Goal: Transaction & Acquisition: Purchase product/service

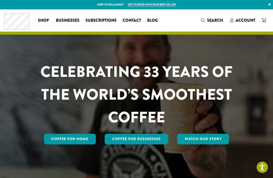
click at [240, 22] on span "Account" at bounding box center [245, 20] width 20 height 6
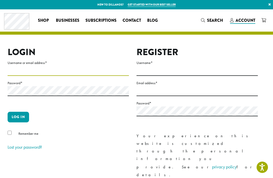
click at [52, 71] on input "Username or email address *" at bounding box center [68, 71] width 121 height 10
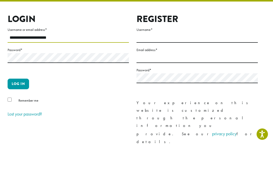
type input "**********"
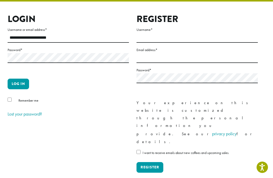
click at [13, 86] on button "Log in" at bounding box center [18, 84] width 21 height 11
click at [8, 103] on div "Remember me" at bounding box center [68, 101] width 121 height 8
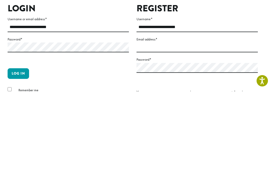
click at [25, 155] on button "Log in" at bounding box center [18, 160] width 21 height 11
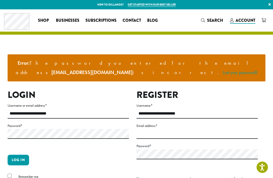
click at [93, 123] on label "Password *" at bounding box center [68, 126] width 121 height 6
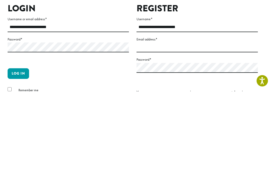
click at [22, 155] on button "Log in" at bounding box center [18, 160] width 21 height 11
click at [17, 155] on button "Log in" at bounding box center [18, 160] width 21 height 11
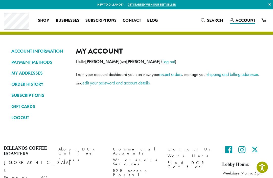
click at [173, 75] on link "recent orders" at bounding box center [170, 74] width 23 height 6
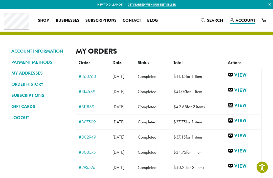
click at [249, 75] on link "View" at bounding box center [243, 75] width 31 height 6
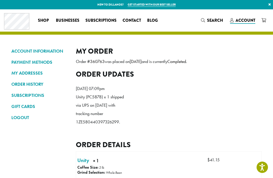
click at [42, 84] on link "ORDER HISTORY" at bounding box center [39, 84] width 57 height 9
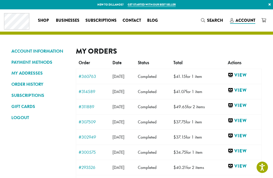
click at [247, 90] on link "View" at bounding box center [243, 90] width 31 height 6
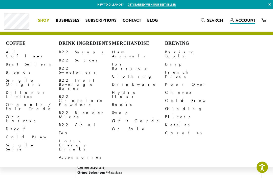
click at [18, 50] on link "All Coffees" at bounding box center [32, 54] width 53 height 12
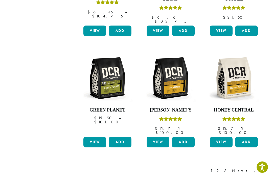
scroll to position [393, 0]
click at [256, 168] on link "Next »" at bounding box center [245, 171] width 29 height 6
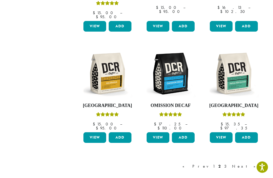
scroll to position [397, 0]
click at [229, 163] on link "3" at bounding box center [226, 166] width 6 height 6
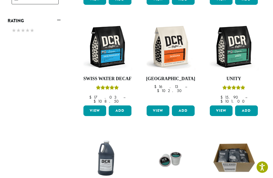
scroll to position [301, 0]
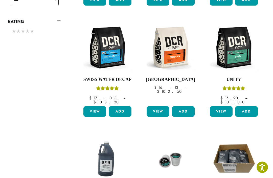
click at [249, 106] on button "Add" at bounding box center [246, 111] width 23 height 11
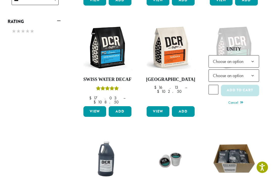
click at [250, 55] on b at bounding box center [252, 61] width 12 height 12
click at [251, 69] on b at bounding box center [252, 75] width 12 height 12
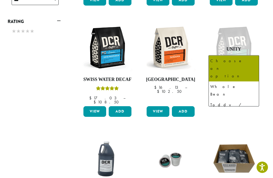
select select "**********"
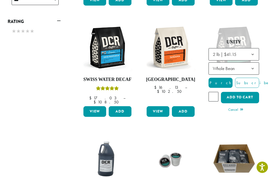
click at [246, 92] on button "Add to cart" at bounding box center [240, 97] width 38 height 11
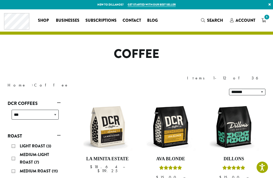
click at [175, 120] on img at bounding box center [170, 127] width 51 height 51
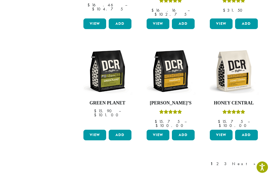
scroll to position [400, 0]
click at [214, 161] on link "1" at bounding box center [211, 164] width 4 height 6
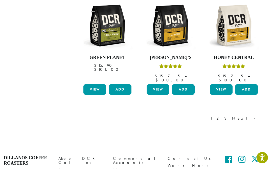
scroll to position [436, 0]
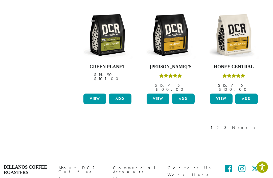
click at [222, 125] on link "2" at bounding box center [218, 128] width 6 height 6
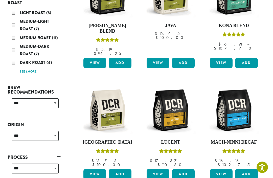
scroll to position [31, 0]
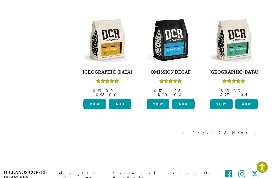
click at [229, 130] on link "3" at bounding box center [226, 133] width 6 height 6
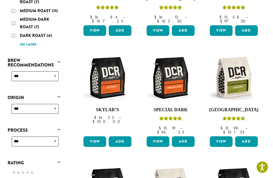
scroll to position [160, 0]
click at [173, 70] on img at bounding box center [170, 78] width 51 height 51
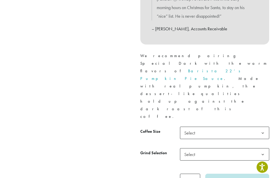
scroll to position [203, 0]
click at [243, 127] on span "Select" at bounding box center [224, 133] width 89 height 12
click at [242, 148] on span "Select" at bounding box center [224, 154] width 89 height 12
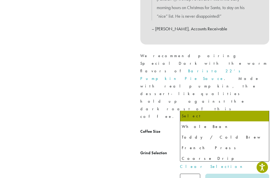
select select "**********"
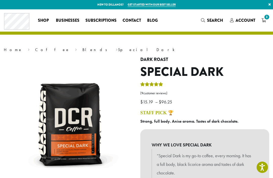
click at [266, 20] on span "3" at bounding box center [266, 17] width 7 height 7
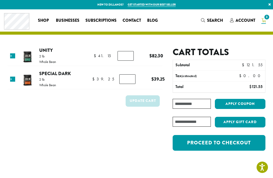
click at [129, 58] on input "*" at bounding box center [125, 56] width 16 height 10
type input "*"
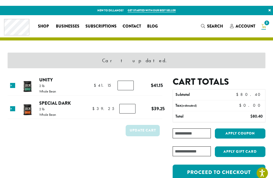
click at [252, 50] on div "Cart updated." at bounding box center [137, 55] width 258 height 16
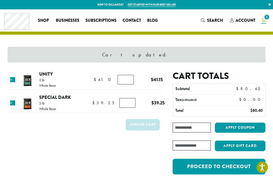
click at [47, 76] on link "Unity" at bounding box center [46, 73] width 14 height 7
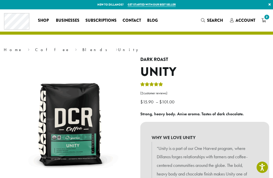
click at [265, 22] on icon "2" at bounding box center [263, 20] width 5 height 4
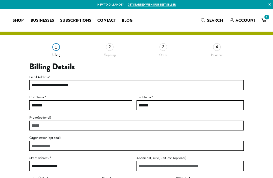
select select "**"
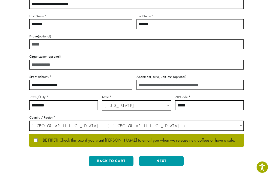
scroll to position [81, 0]
click at [169, 164] on button "Next" at bounding box center [161, 161] width 45 height 11
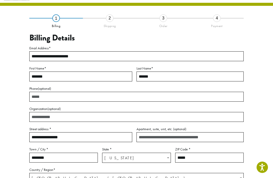
scroll to position [23, 0]
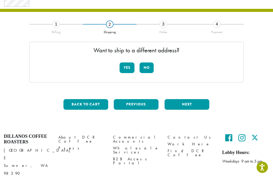
click at [149, 67] on button "No" at bounding box center [146, 67] width 14 height 11
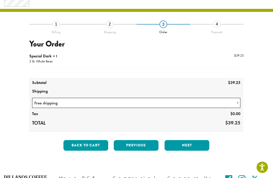
click at [192, 150] on button "Next" at bounding box center [186, 145] width 45 height 11
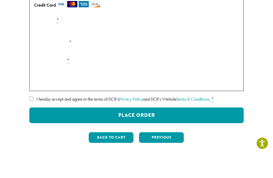
scroll to position [91, 0]
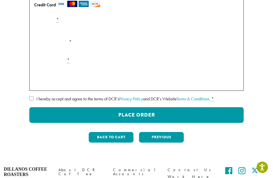
click at [199, 115] on button "Place Order" at bounding box center [136, 115] width 214 height 16
